Goal: Find specific page/section: Find specific page/section

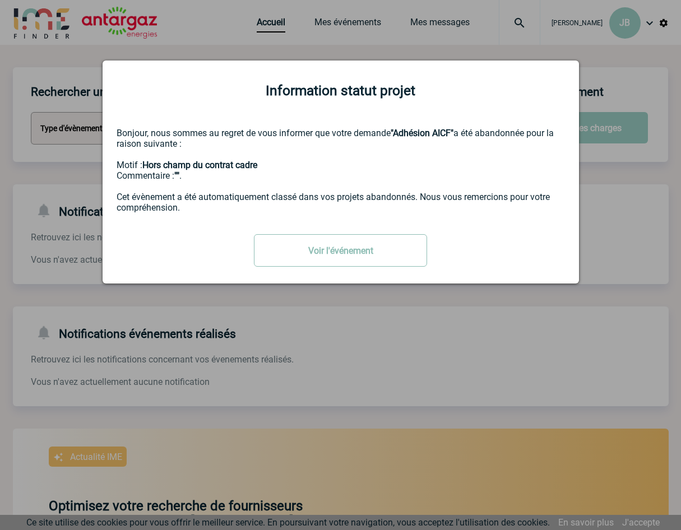
click at [339, 246] on link "Voir l'événement" at bounding box center [340, 250] width 173 height 33
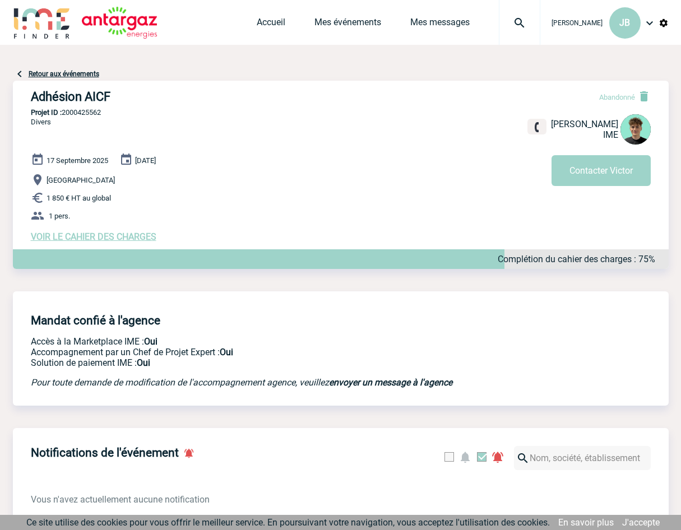
click at [641, 95] on img at bounding box center [643, 96] width 13 height 13
click at [67, 73] on link "Retour aux événements" at bounding box center [64, 74] width 71 height 8
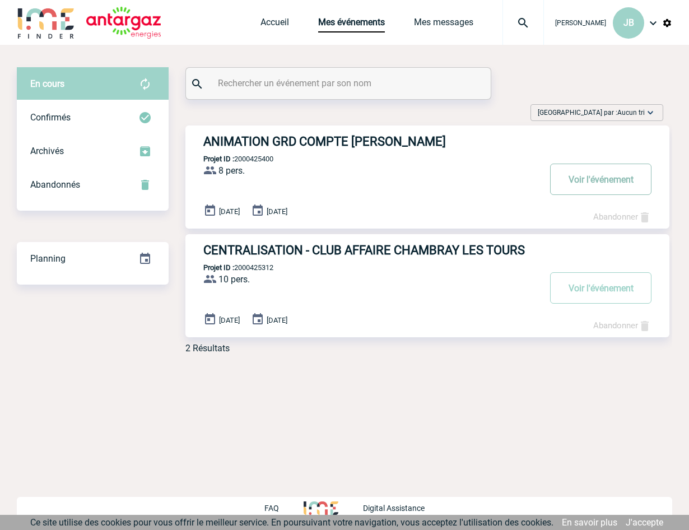
click at [586, 178] on button "Voir l'événement" at bounding box center [600, 179] width 101 height 31
